Goal: Entertainment & Leisure: Consume media (video, audio)

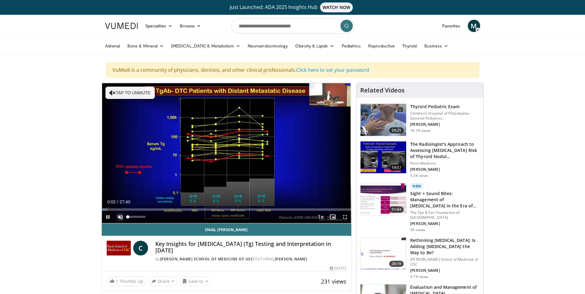
click at [120, 216] on span "Video Player" at bounding box center [120, 217] width 12 height 12
click at [345, 217] on span "Video Player" at bounding box center [345, 217] width 12 height 12
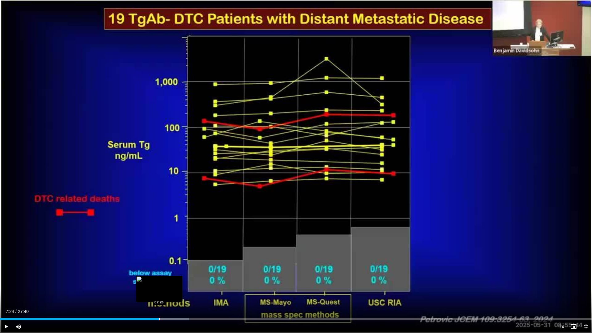
drag, startPoint x: 167, startPoint y: 320, endPoint x: 159, endPoint y: 320, distance: 8.3
click at [159, 294] on div "Loaded : 31.91% 07:27 07:26" at bounding box center [296, 319] width 592 height 2
drag, startPoint x: 158, startPoint y: 320, endPoint x: 151, endPoint y: 320, distance: 6.8
click at [152, 294] on div "Progress Bar" at bounding box center [152, 319] width 1 height 2
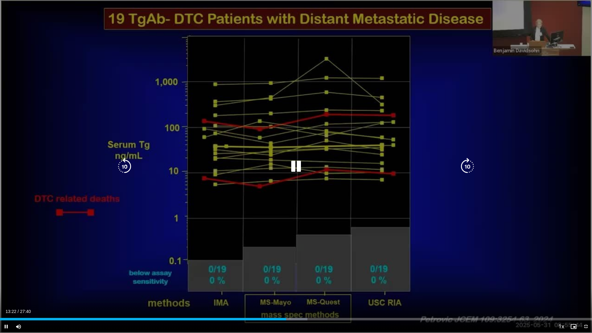
click at [62, 283] on div "10 seconds Tap to unmute" at bounding box center [296, 166] width 592 height 333
click at [107, 231] on div "10 seconds Tap to unmute" at bounding box center [296, 166] width 592 height 333
drag, startPoint x: 505, startPoint y: 6, endPoint x: 557, endPoint y: 36, distance: 59.5
click at [557, 36] on div "10 seconds Tap to unmute" at bounding box center [296, 166] width 592 height 333
click at [556, 93] on div "10 seconds Tap to unmute" at bounding box center [296, 166] width 592 height 333
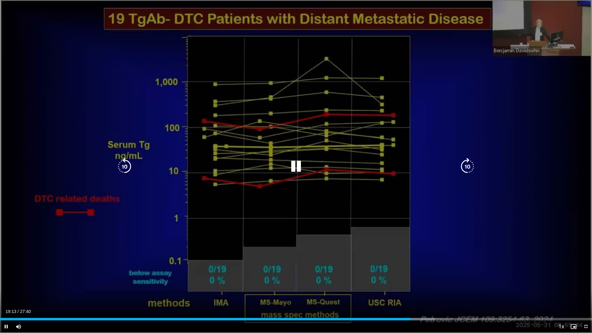
click at [582, 4] on div "10 seconds Tap to unmute" at bounding box center [296, 166] width 592 height 333
click at [585, 4] on div "10 seconds Tap to unmute" at bounding box center [296, 166] width 592 height 333
drag, startPoint x: 129, startPoint y: 23, endPoint x: 53, endPoint y: 17, distance: 76.7
click at [53, 17] on div "10 seconds Tap to unmute" at bounding box center [296, 166] width 592 height 333
click at [148, 39] on div "10 seconds Tap to unmute" at bounding box center [296, 166] width 592 height 333
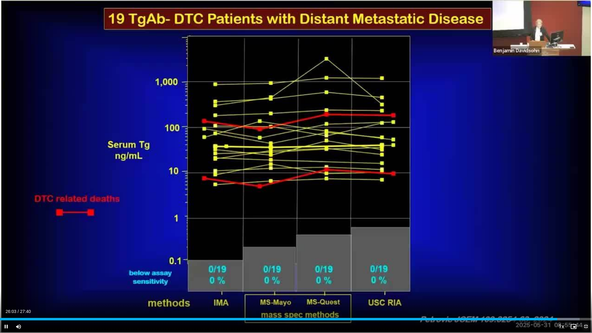
click at [585, 294] on span "Video Player" at bounding box center [586, 326] width 12 height 12
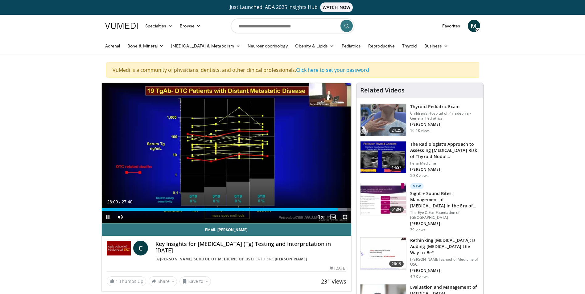
click at [345, 216] on span "Video Player" at bounding box center [345, 217] width 12 height 12
